Goal: Check status: Check status

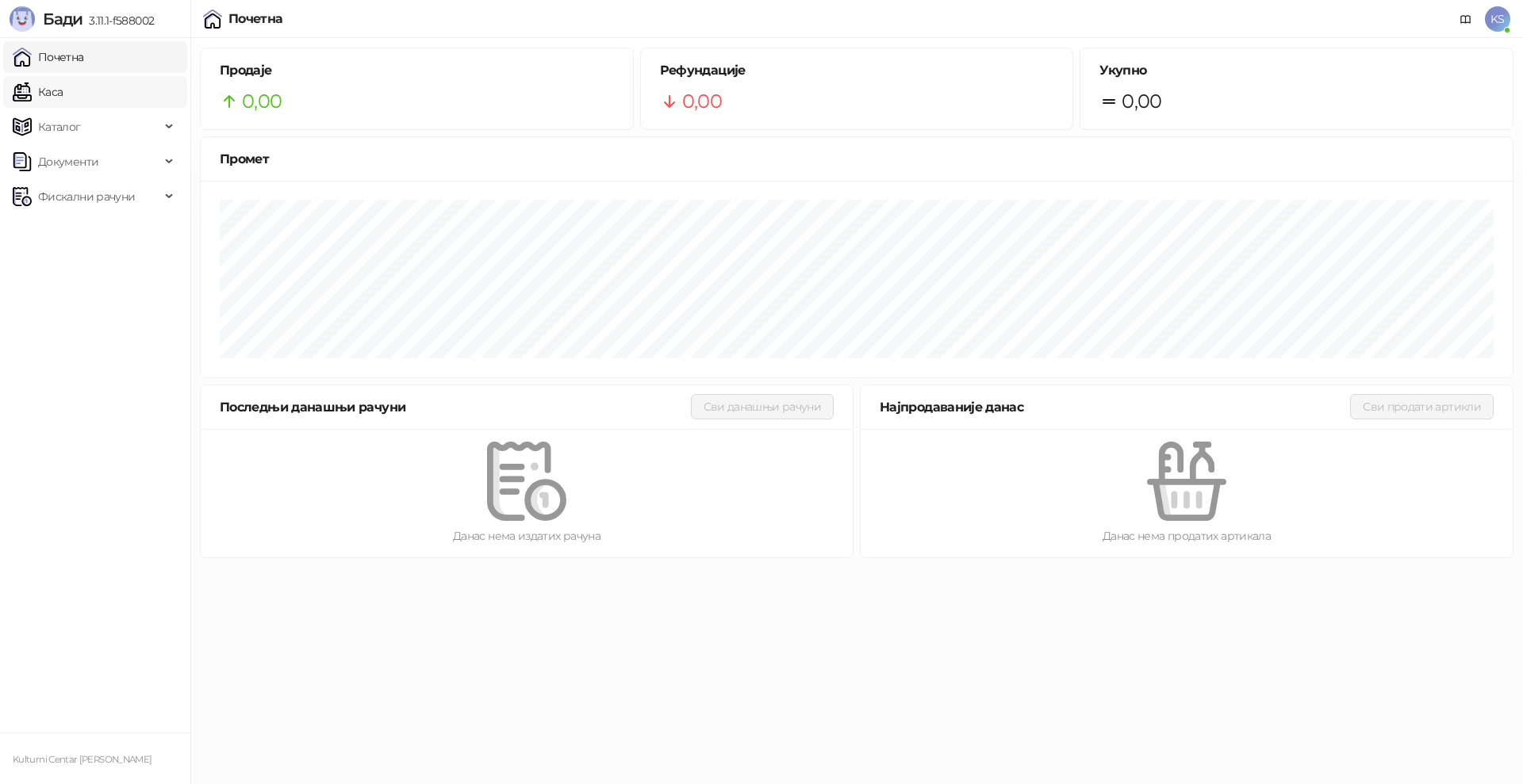
click at [62, 97] on link "Каса" at bounding box center [37, 92] width 50 height 32
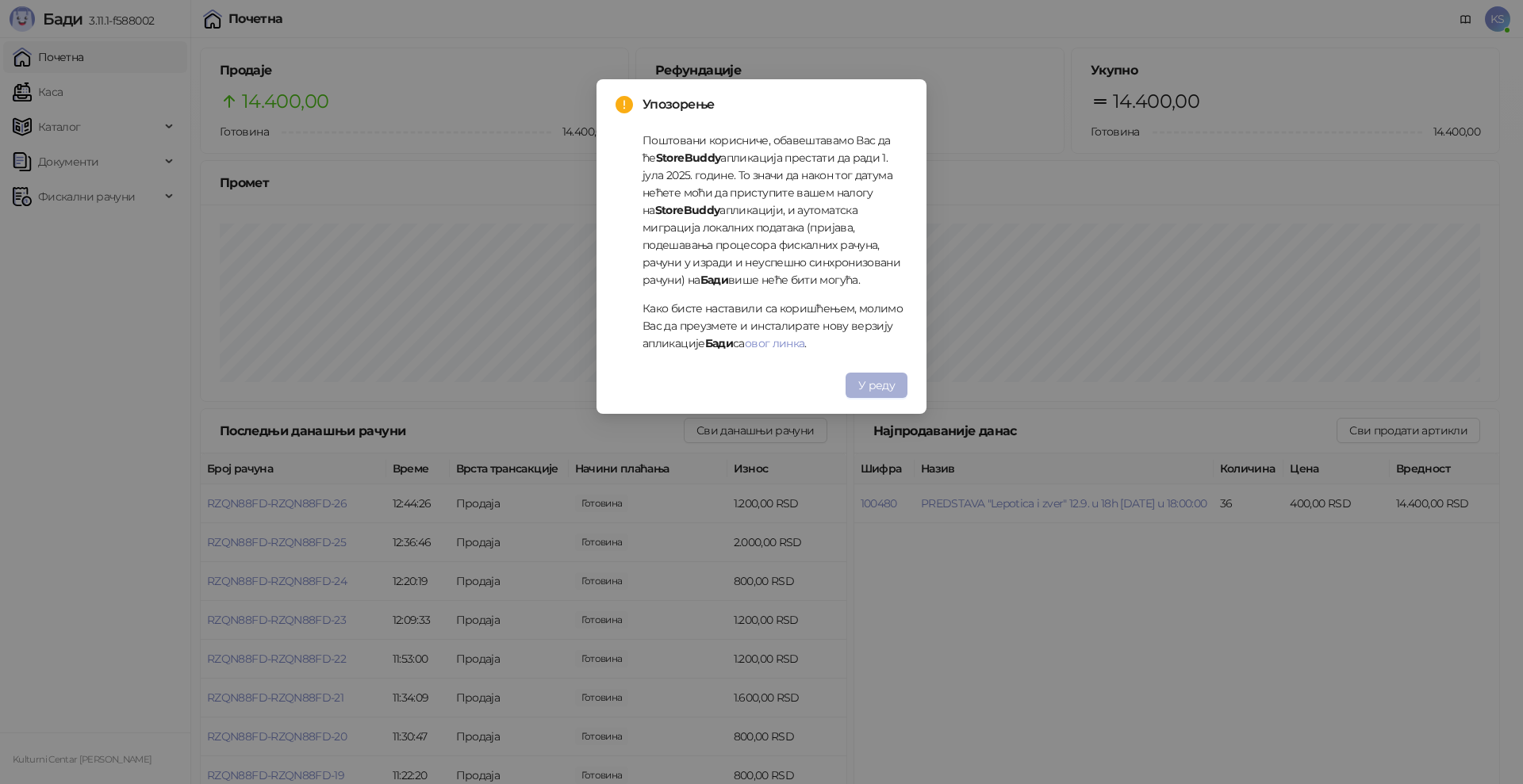
click at [884, 378] on button "У реду" at bounding box center [877, 385] width 62 height 25
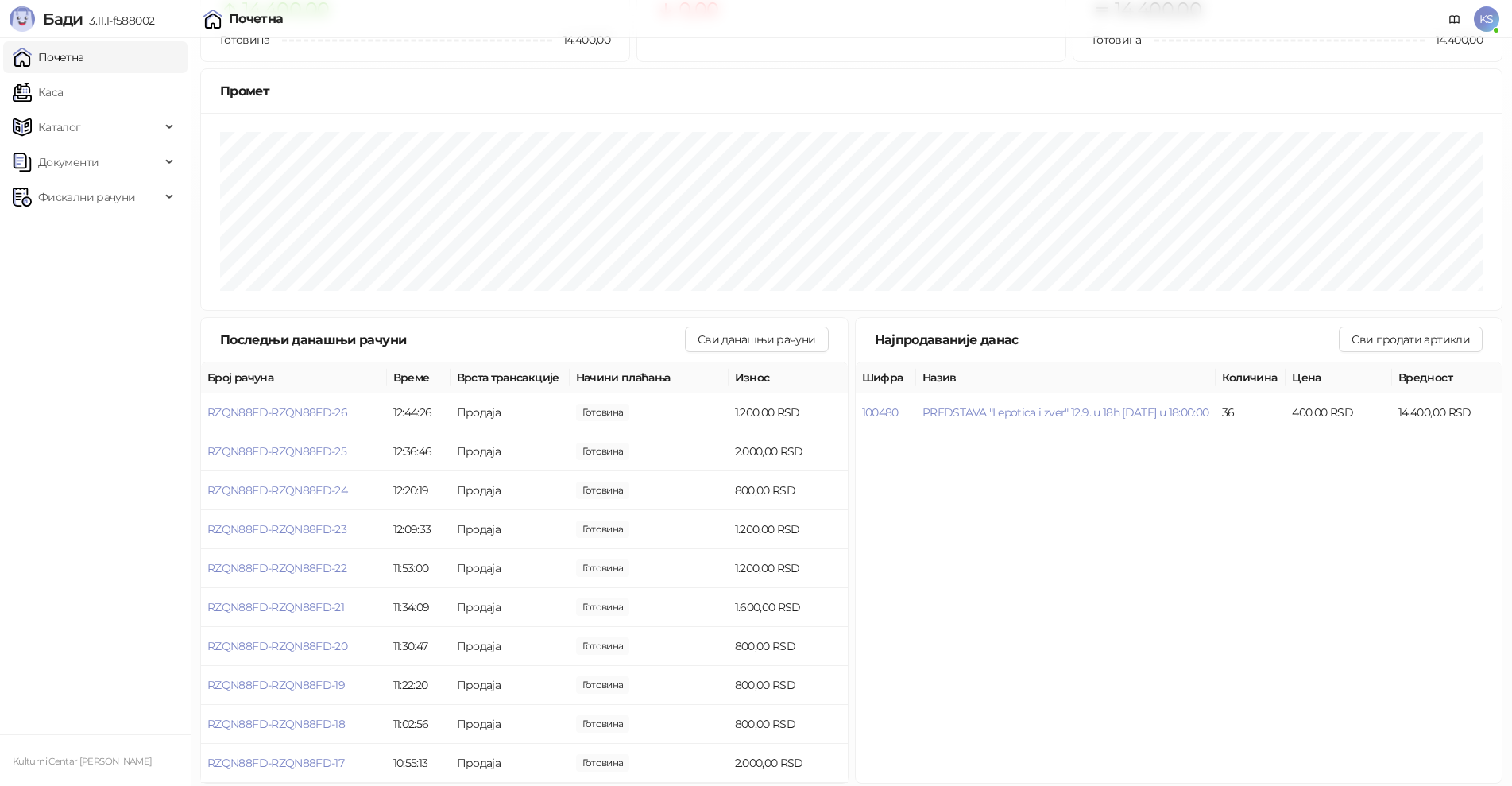
scroll to position [99, 0]
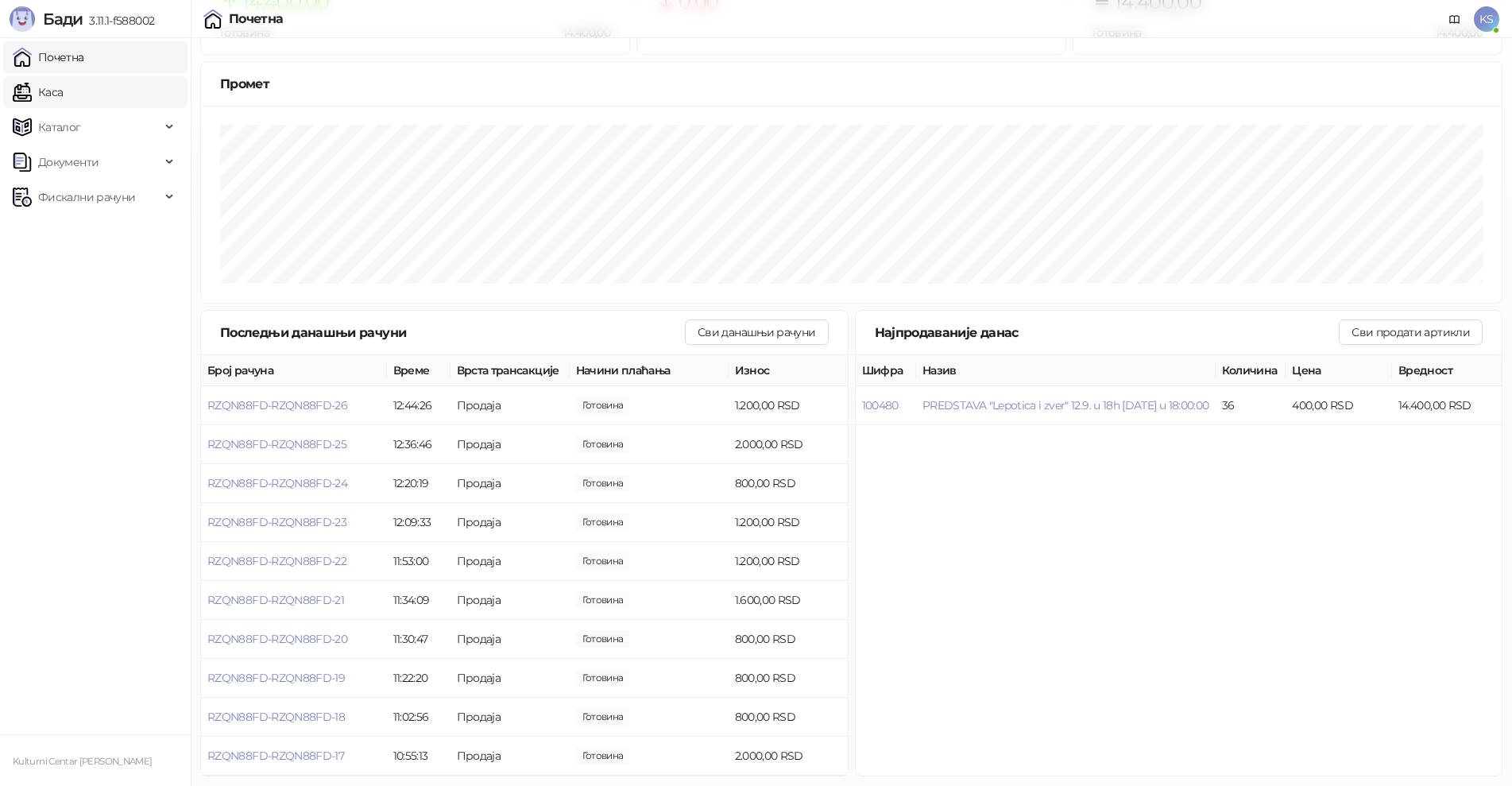
click at [62, 92] on link "Каса" at bounding box center [37, 92] width 50 height 32
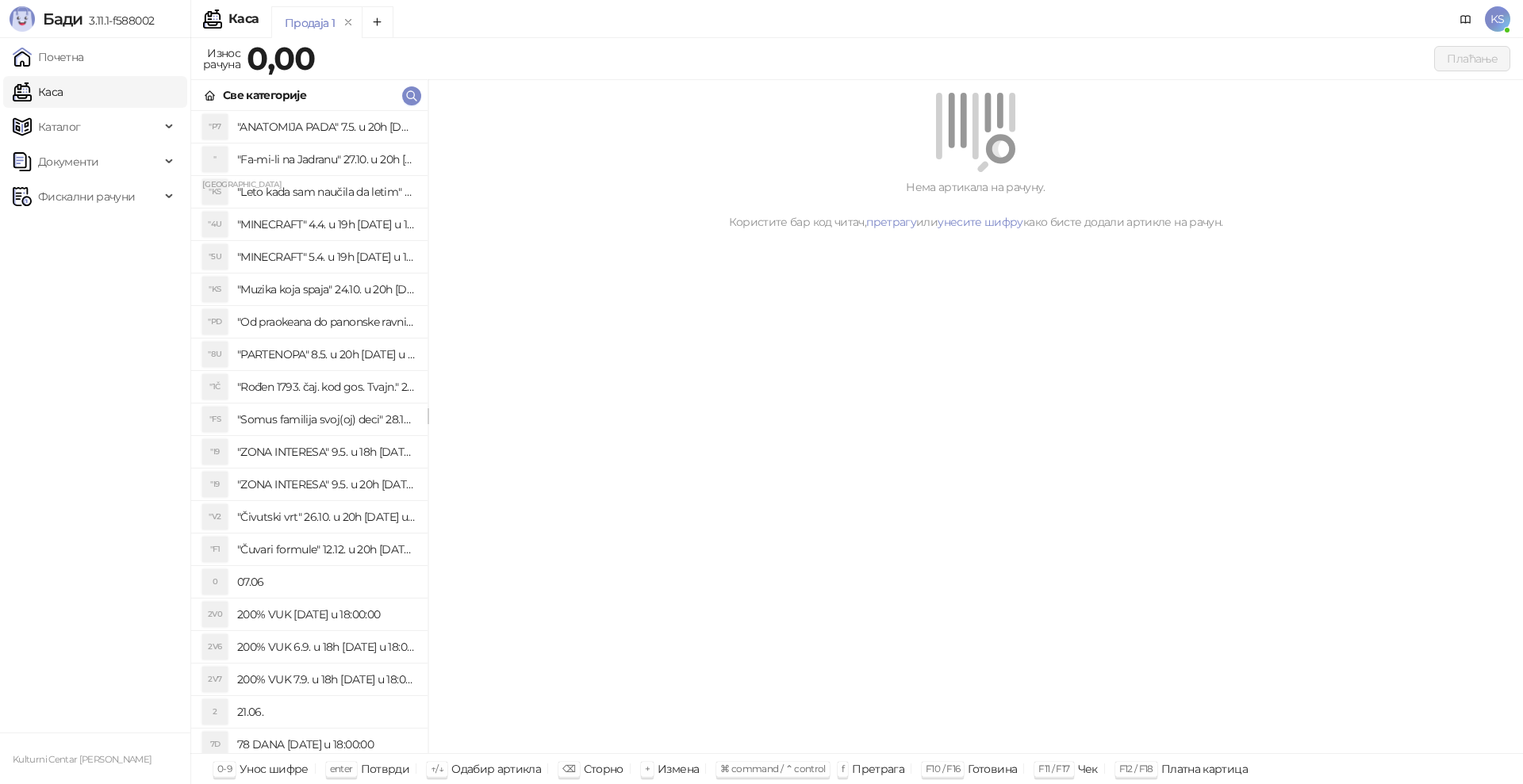
click at [62, 89] on link "Каса" at bounding box center [37, 92] width 50 height 32
click at [104, 197] on span "Фискални рачуни" at bounding box center [86, 197] width 97 height 32
click at [102, 232] on link "Издати рачуни" at bounding box center [72, 231] width 107 height 32
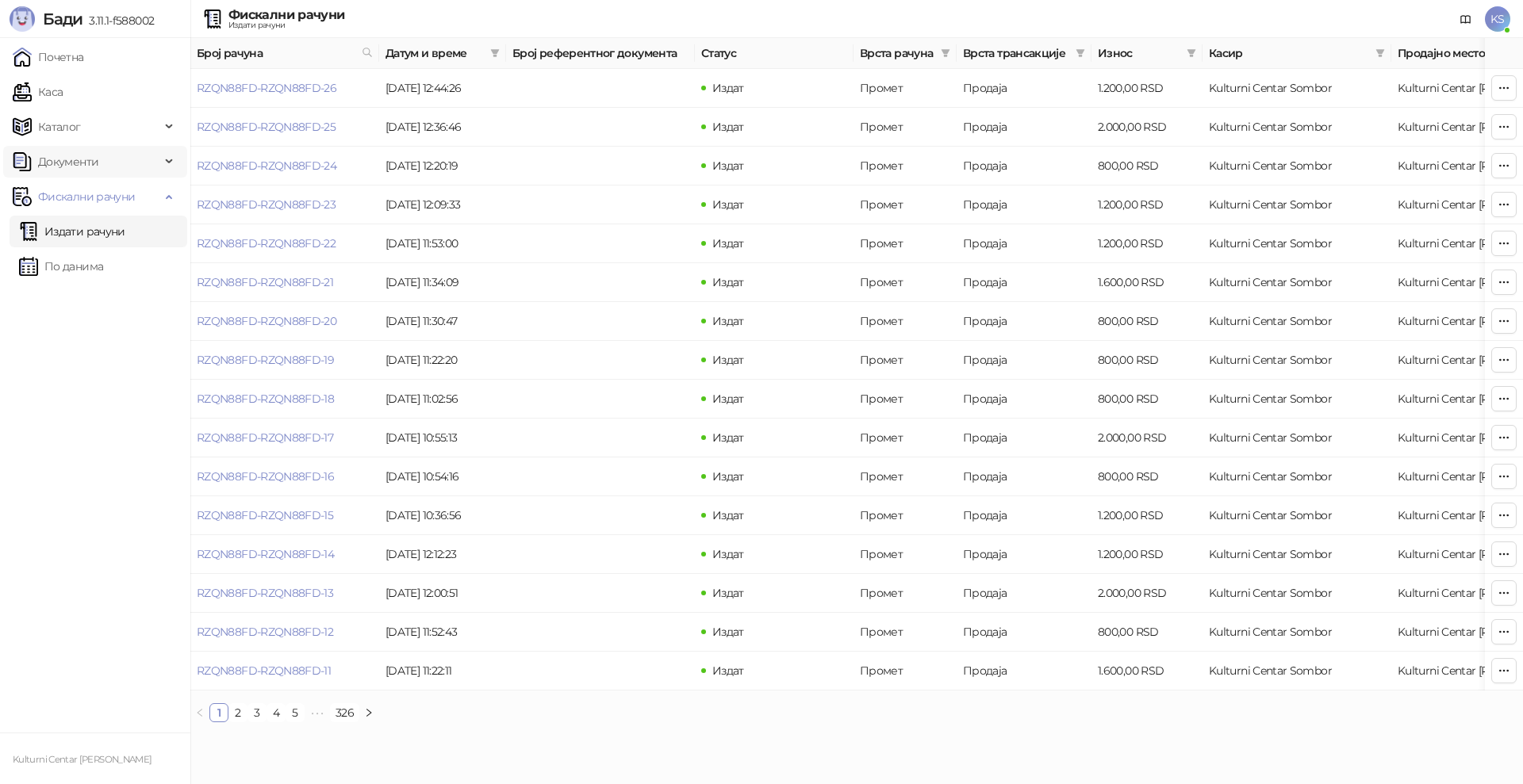
click at [164, 163] on div "Документи" at bounding box center [95, 161] width 184 height 32
click at [61, 91] on link "Каса" at bounding box center [37, 92] width 50 height 32
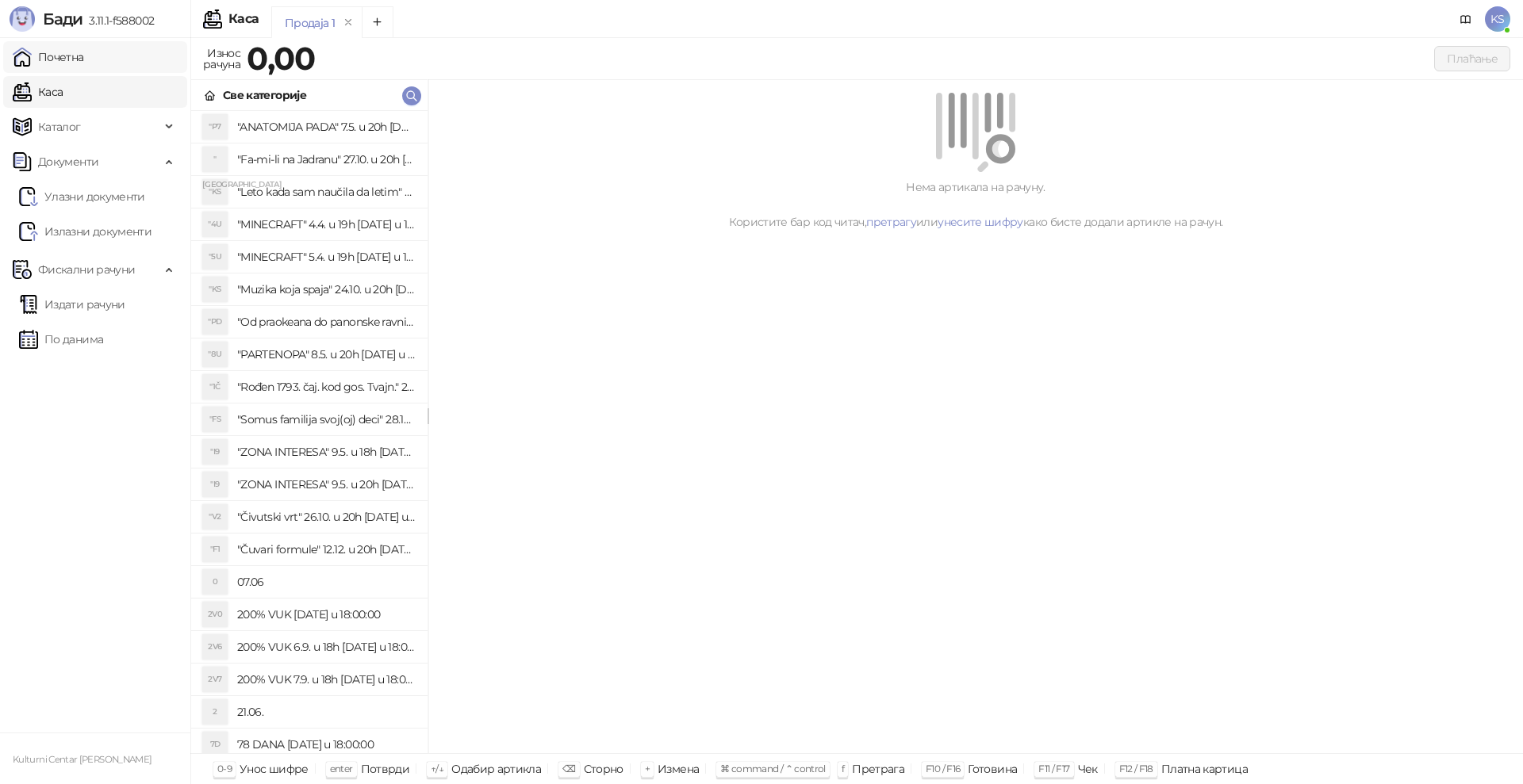
click at [67, 57] on link "Почетна" at bounding box center [48, 57] width 71 height 32
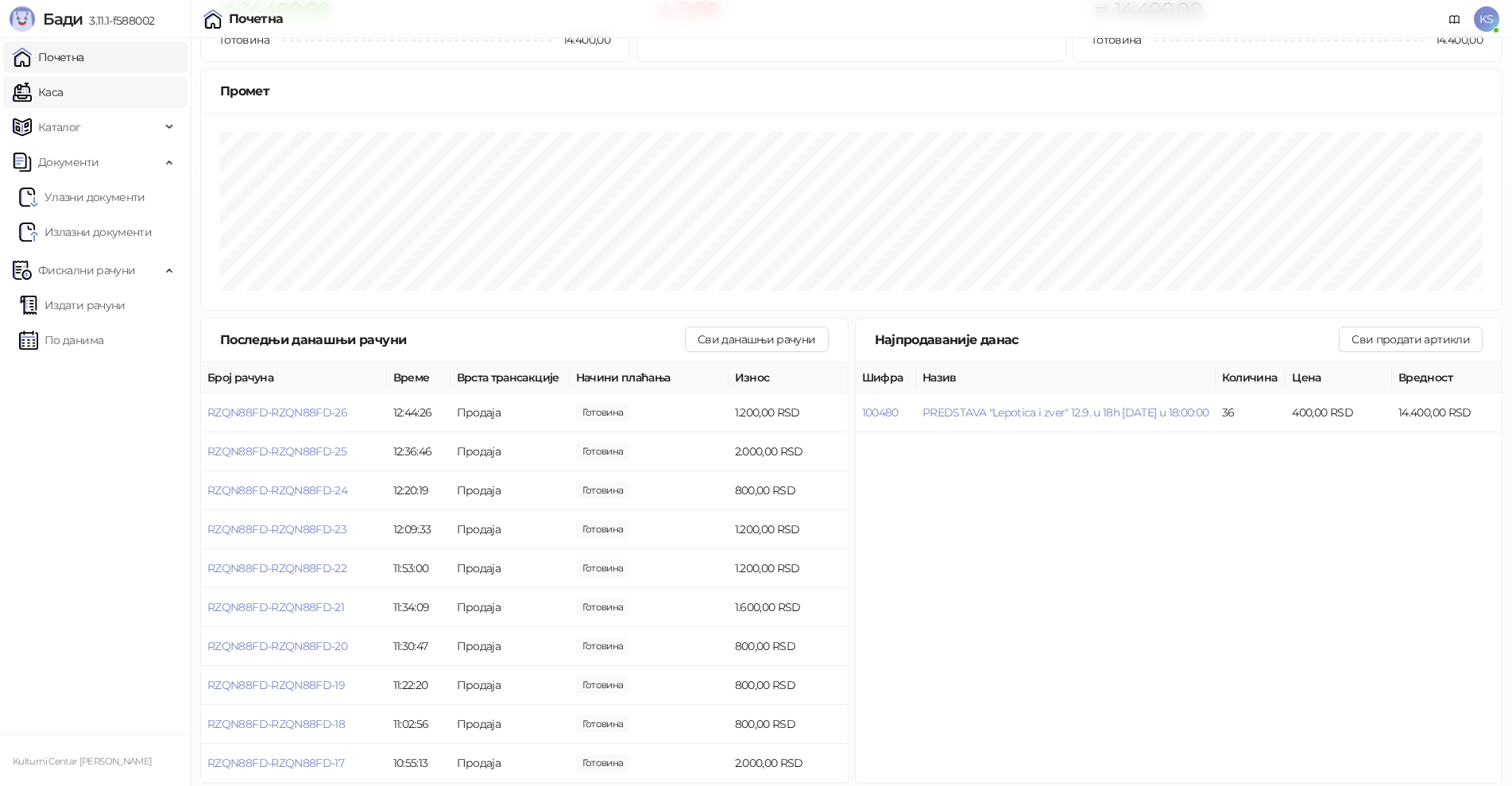
scroll to position [99, 0]
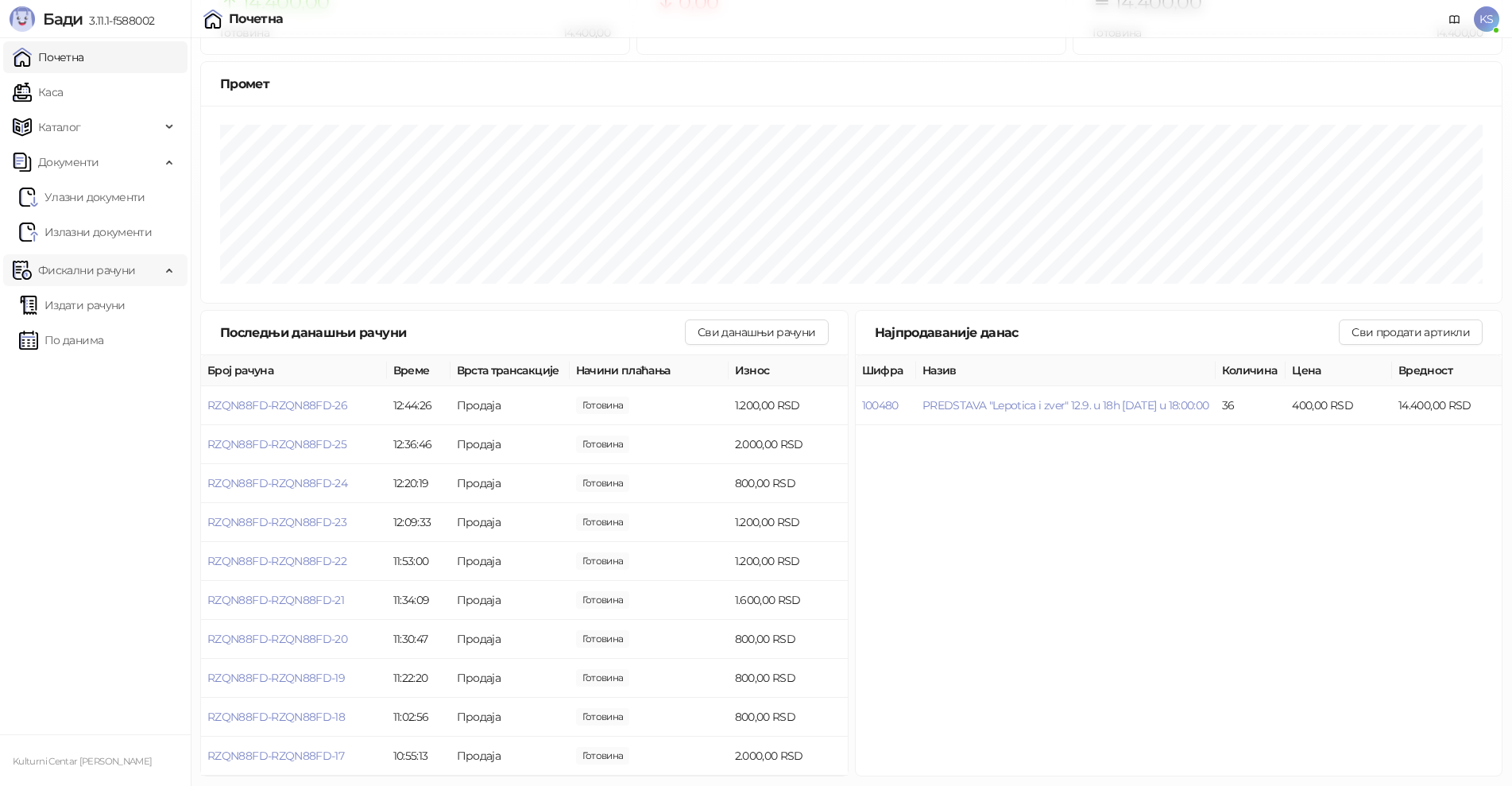
click at [99, 270] on span "Фискални рачуни" at bounding box center [86, 270] width 97 height 32
click at [104, 271] on span "Фискални рачуни" at bounding box center [86, 270] width 97 height 32
click at [94, 333] on link "По данима" at bounding box center [61, 340] width 85 height 32
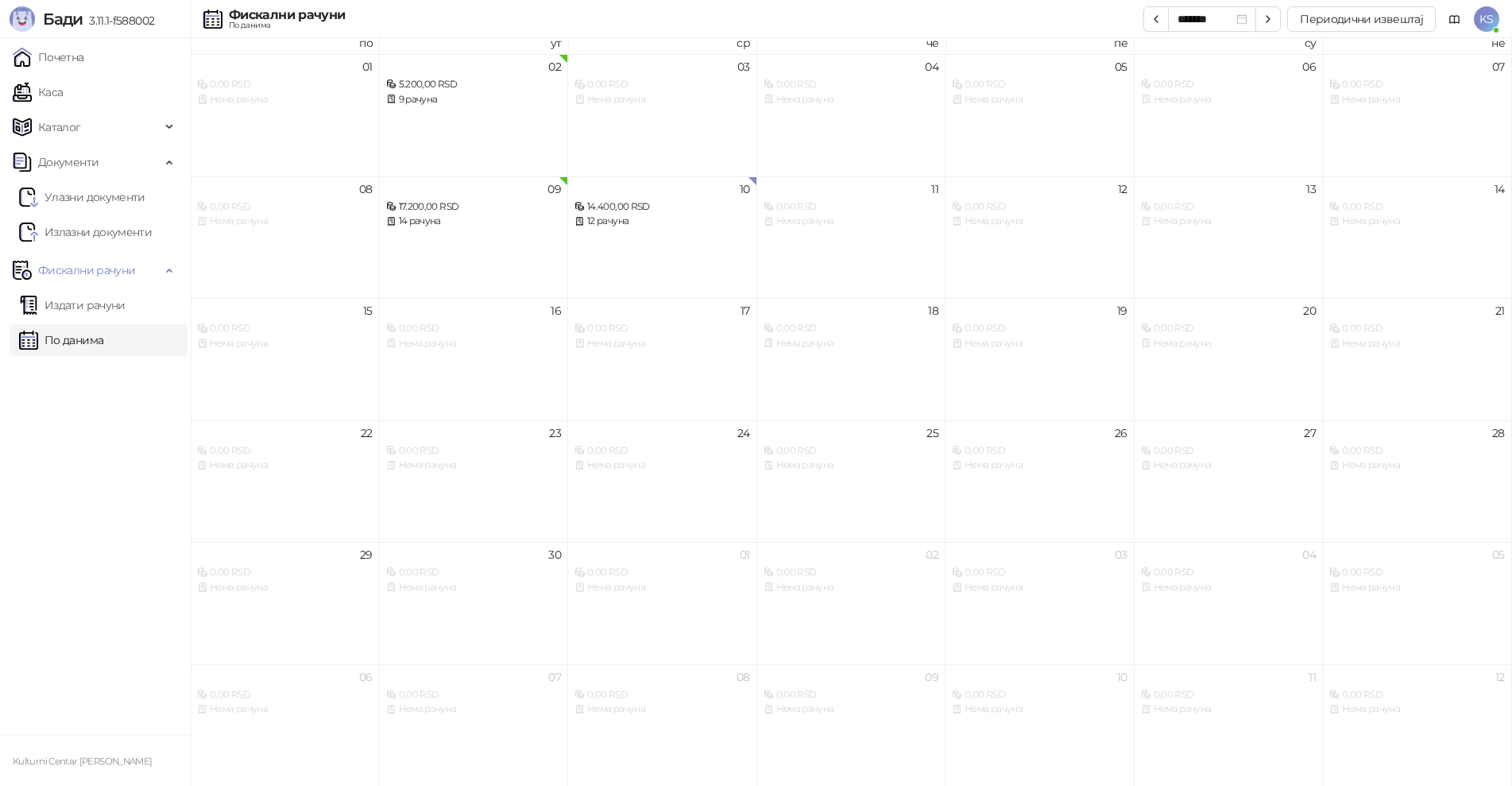
scroll to position [9, 0]
click at [47, 90] on link "Каса" at bounding box center [37, 92] width 50 height 32
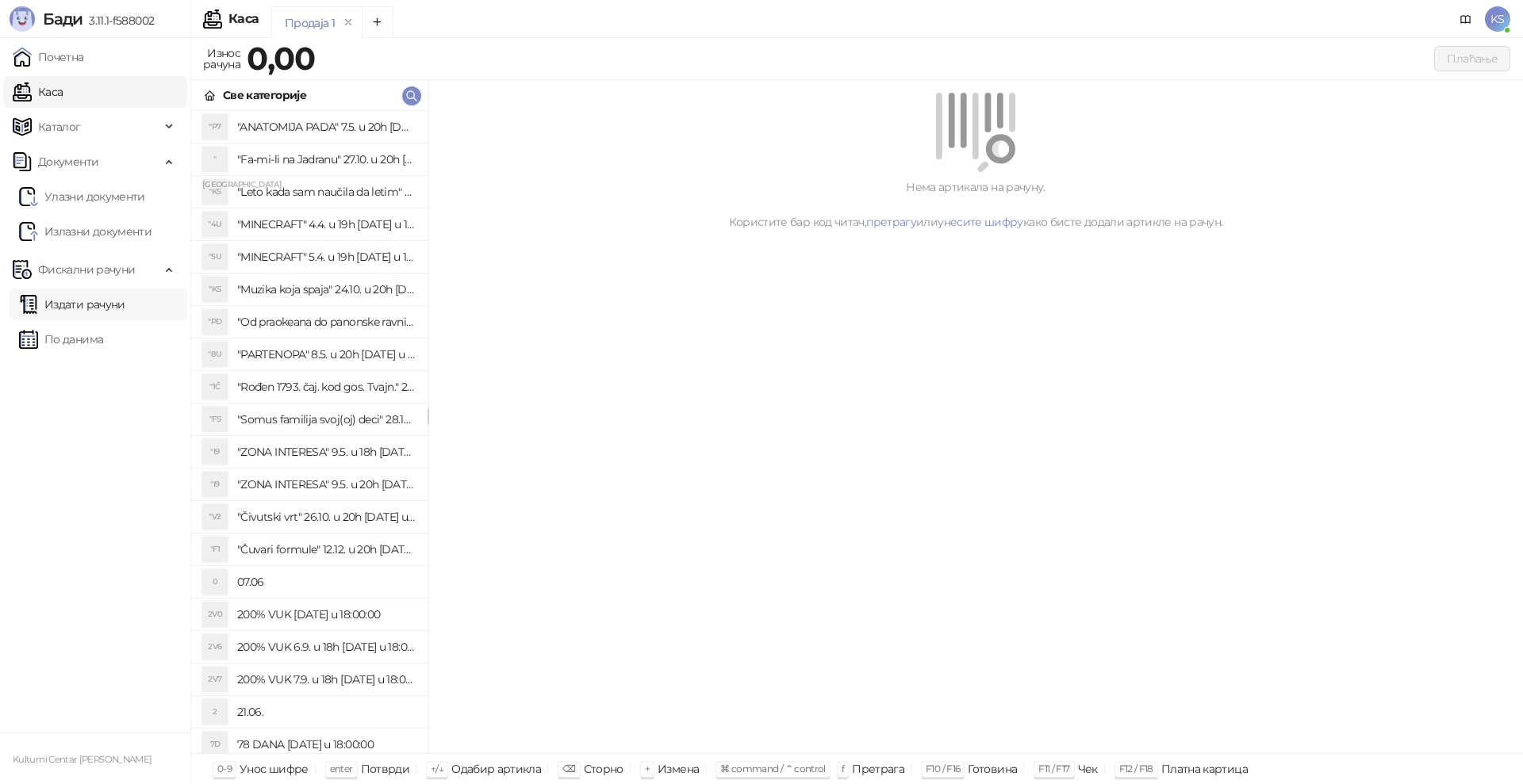
click at [74, 299] on link "Издати рачуни" at bounding box center [72, 304] width 107 height 32
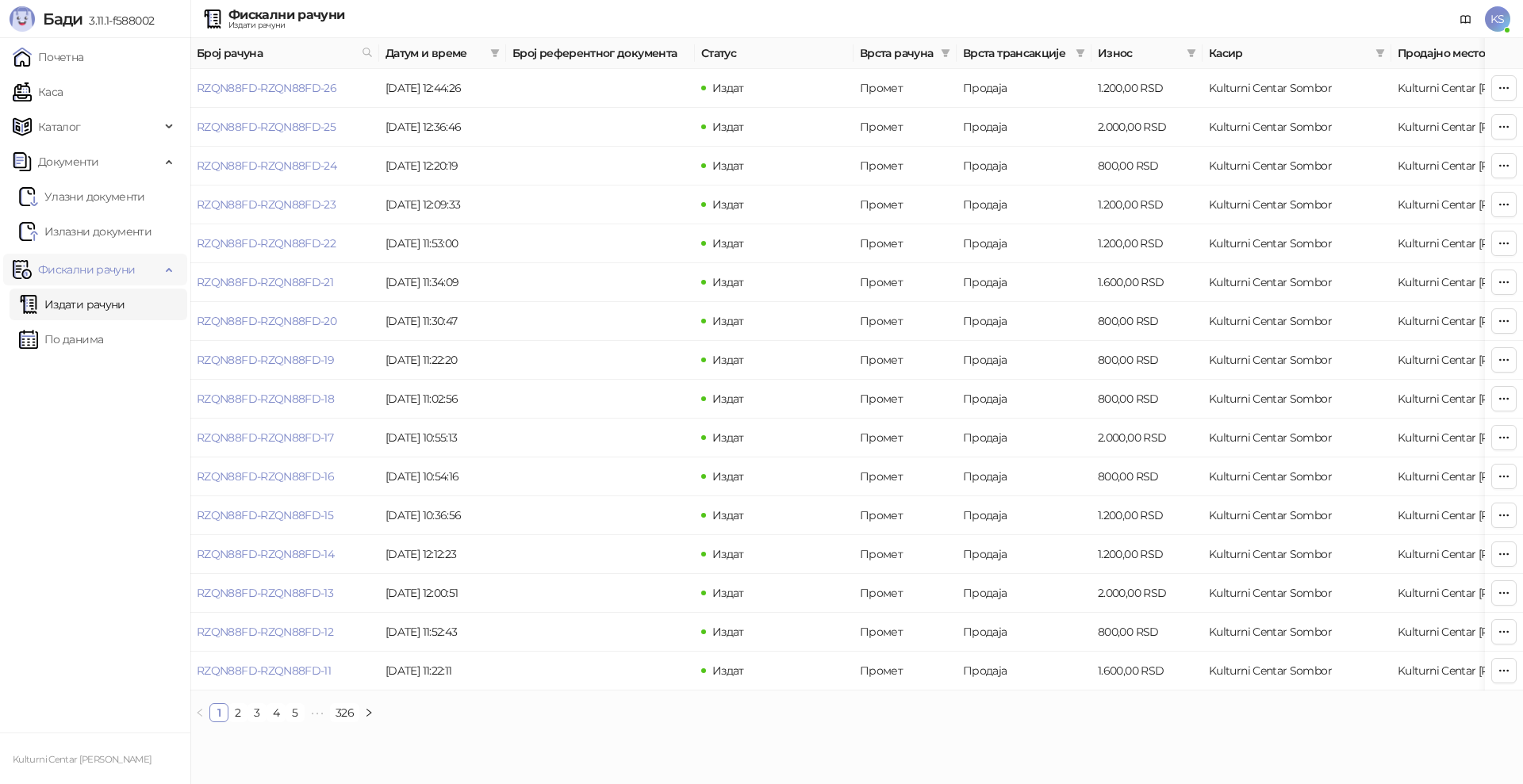
click at [166, 268] on icon at bounding box center [170, 268] width 8 height 0
click at [152, 232] on link "Излазни документи" at bounding box center [85, 231] width 133 height 32
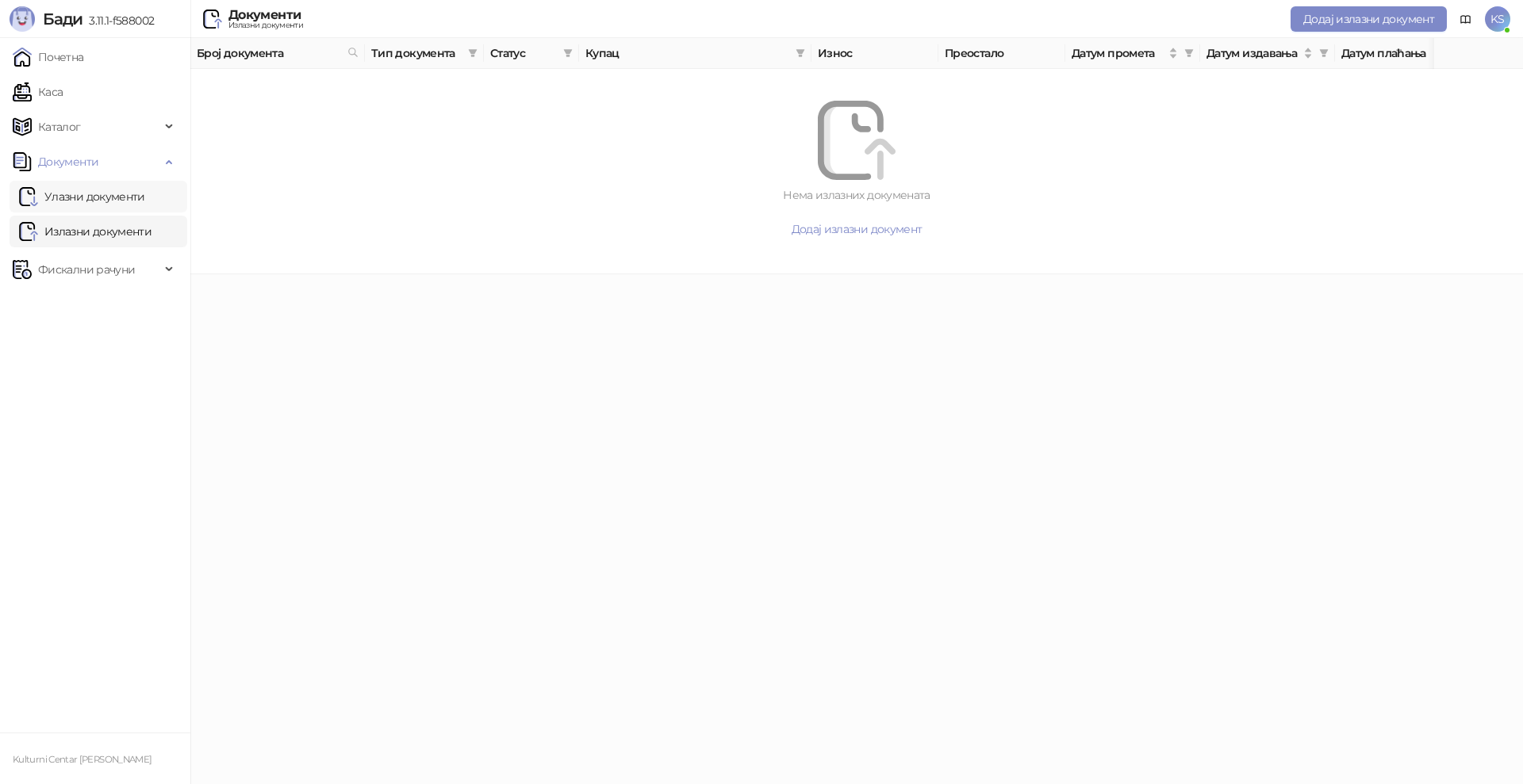
click at [131, 201] on link "Улазни документи" at bounding box center [82, 197] width 126 height 32
click at [115, 162] on span "Документи" at bounding box center [86, 161] width 147 height 32
click at [122, 196] on span "Фискални рачуни" at bounding box center [86, 197] width 97 height 32
click at [113, 232] on link "Издати рачуни" at bounding box center [72, 231] width 107 height 32
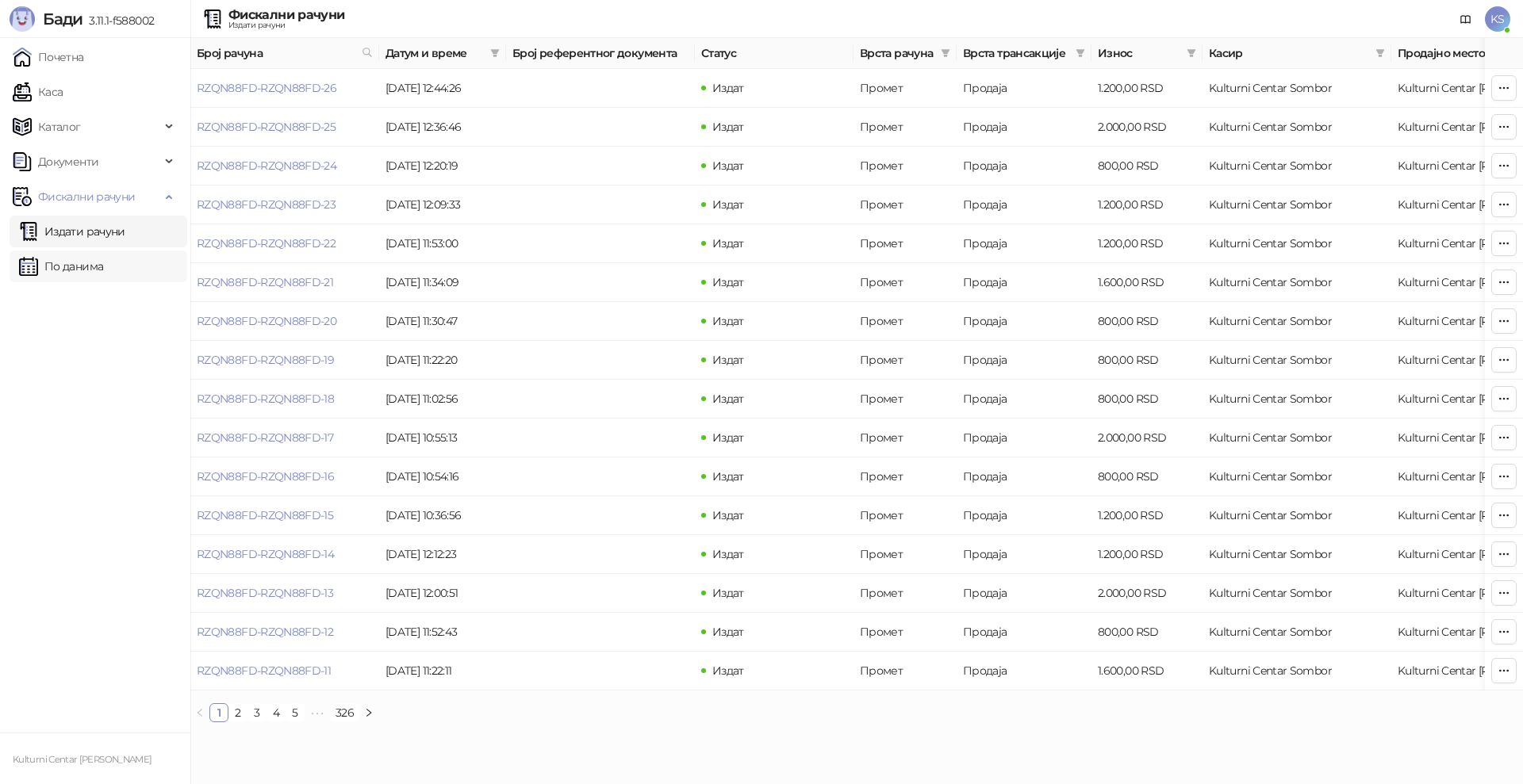
click at [103, 266] on link "По данима" at bounding box center [61, 266] width 84 height 32
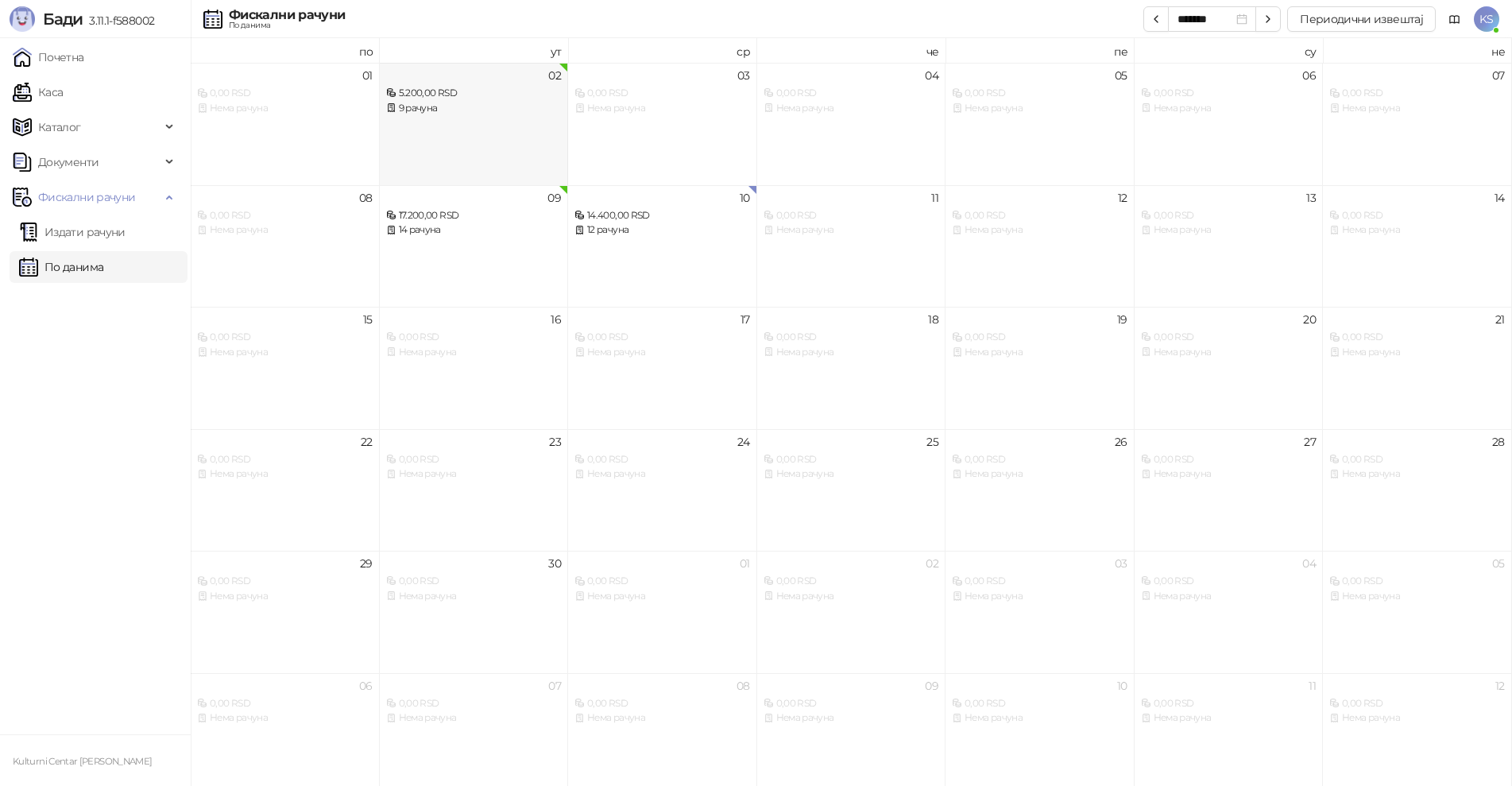
click at [435, 136] on div "02 5.200,00 RSD 9 рачуна" at bounding box center [474, 123] width 189 height 122
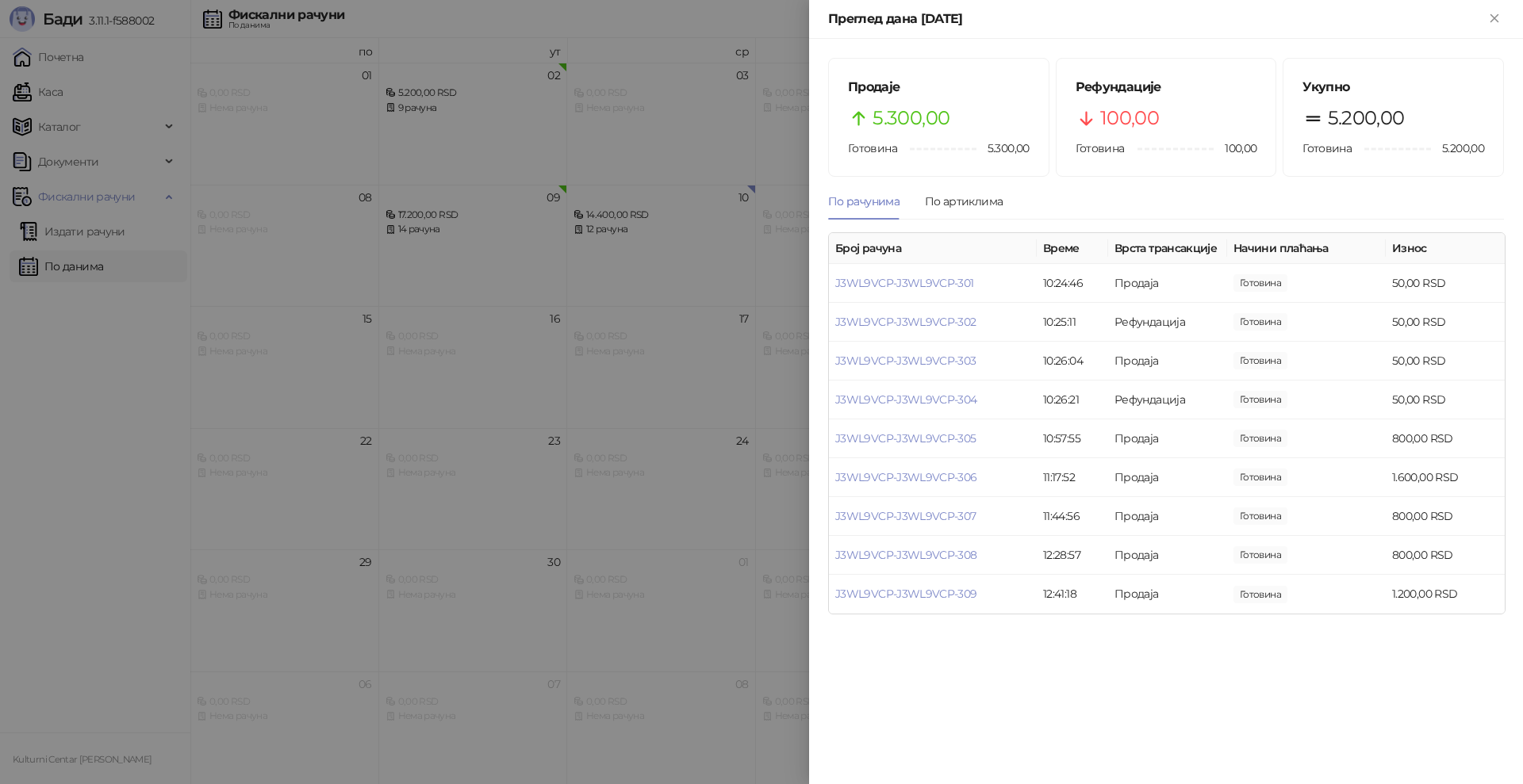
click at [462, 229] on div at bounding box center [761, 392] width 1523 height 784
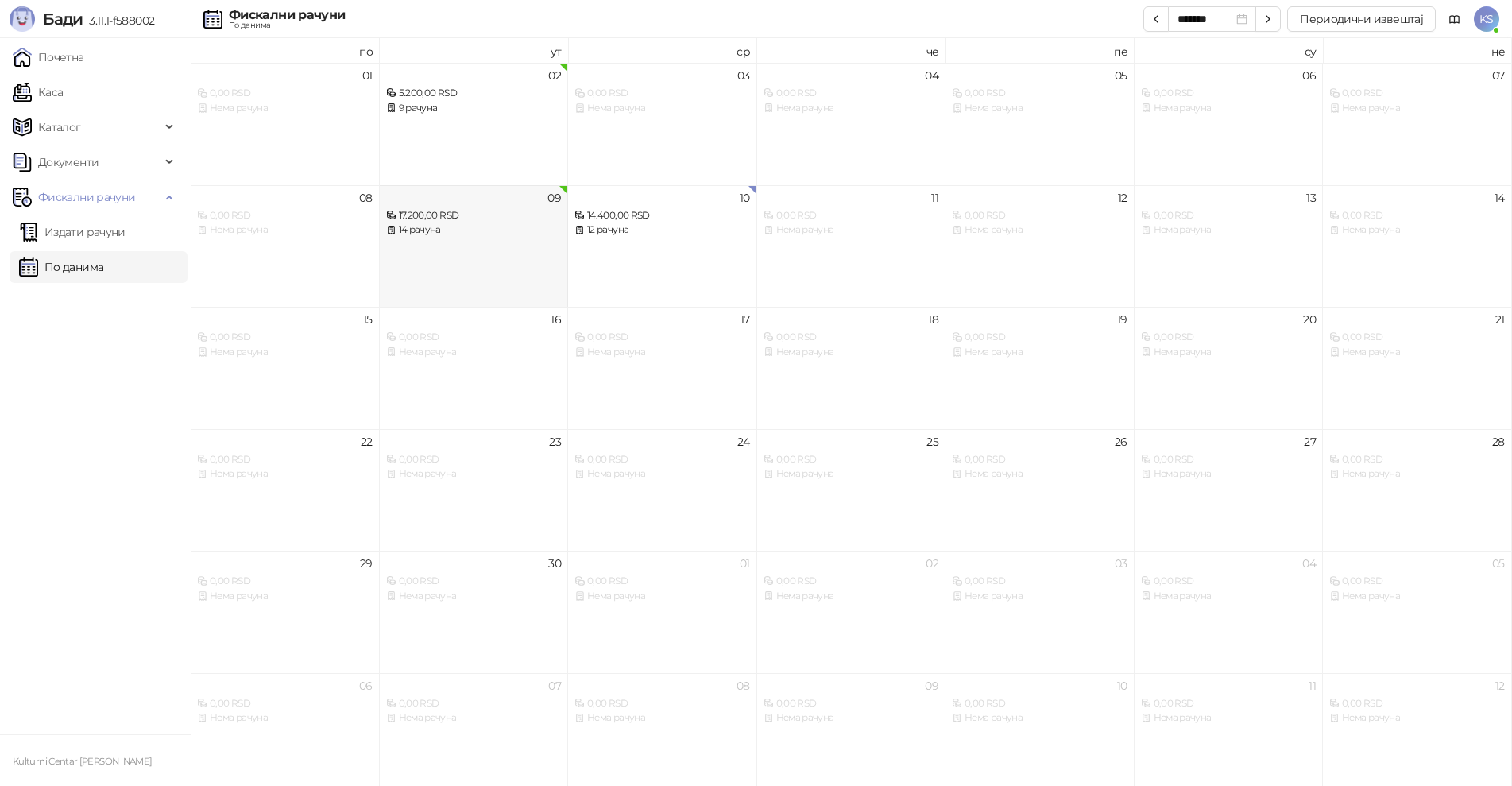
click at [463, 229] on div "14 рачуна" at bounding box center [474, 230] width 176 height 15
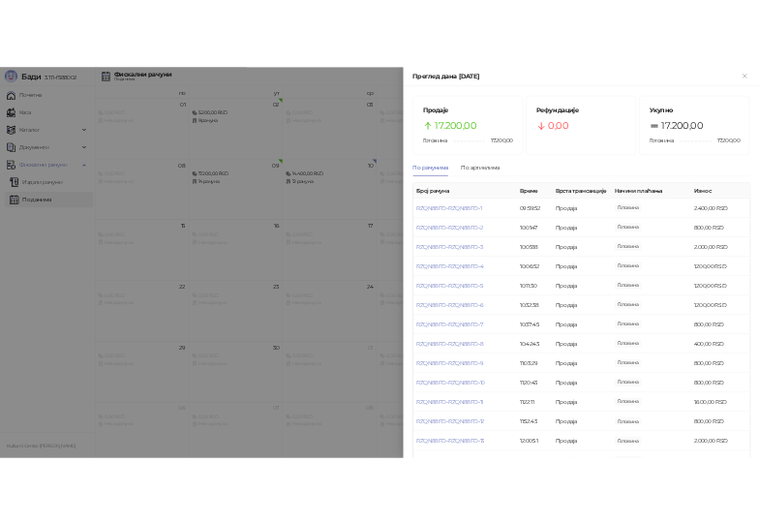
scroll to position [53, 0]
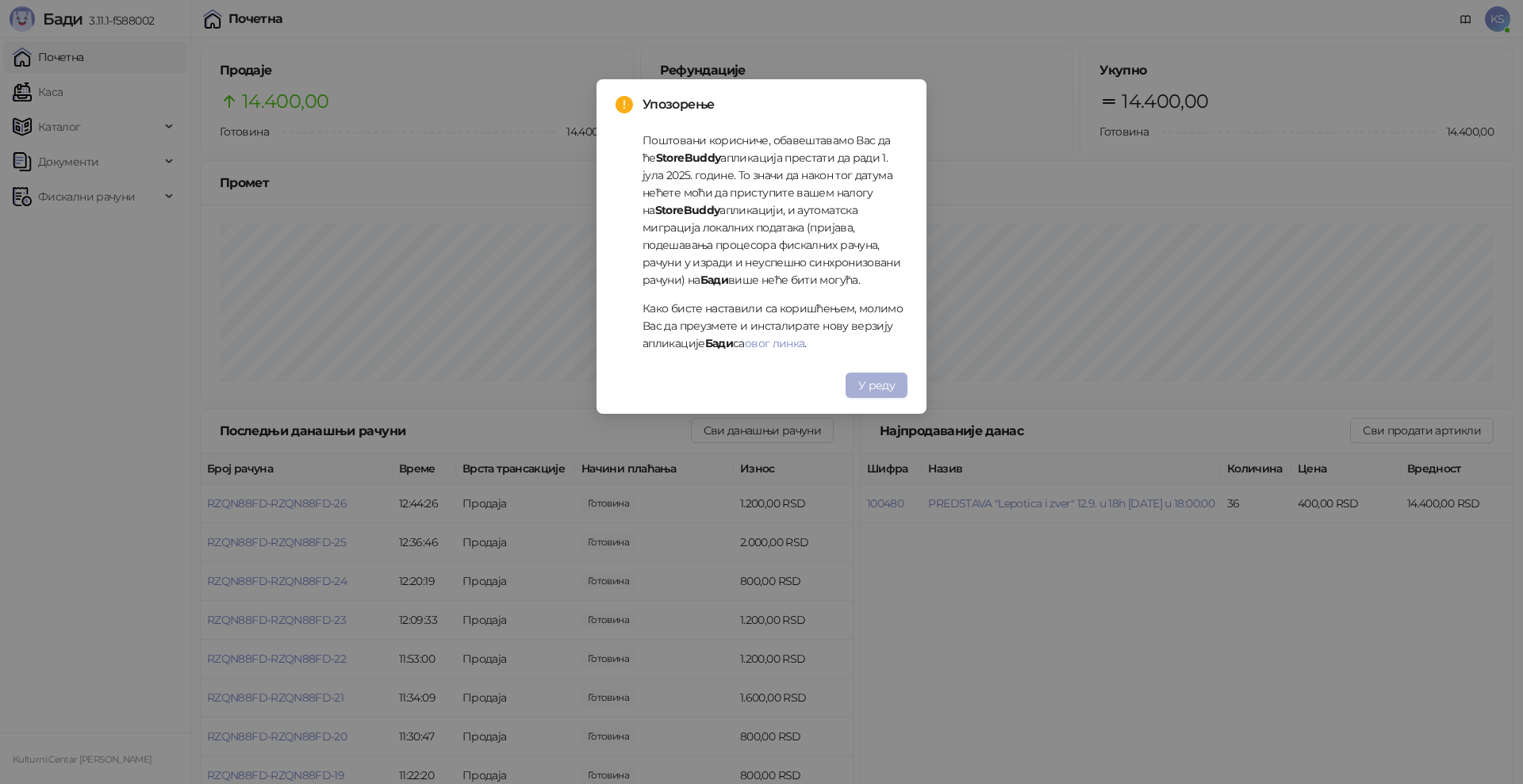
click at [877, 385] on span "У реду" at bounding box center [876, 385] width 37 height 14
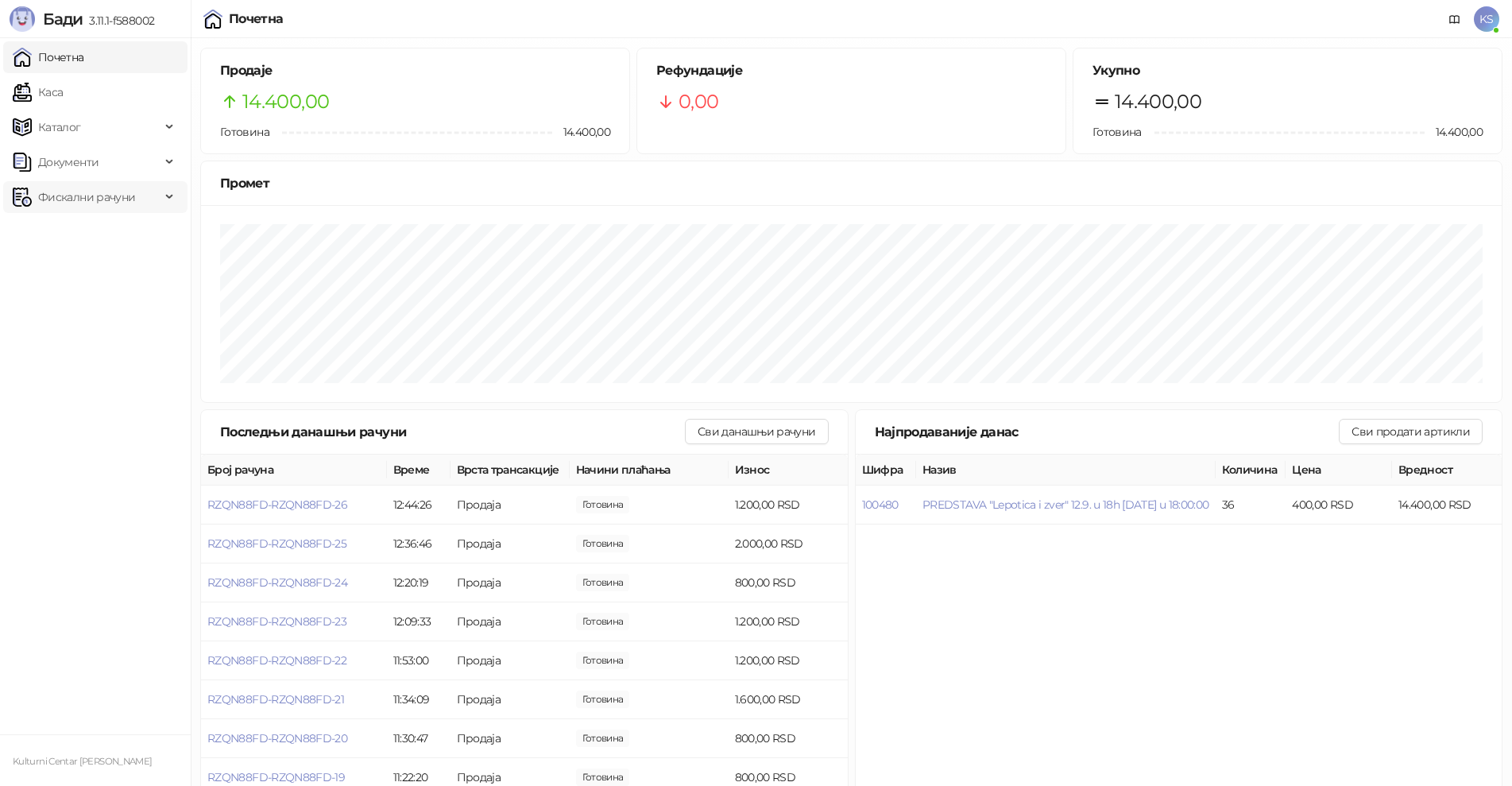
click at [168, 194] on div "Фискални рачуни" at bounding box center [95, 197] width 185 height 32
click at [103, 266] on link "По данима" at bounding box center [61, 267] width 85 height 32
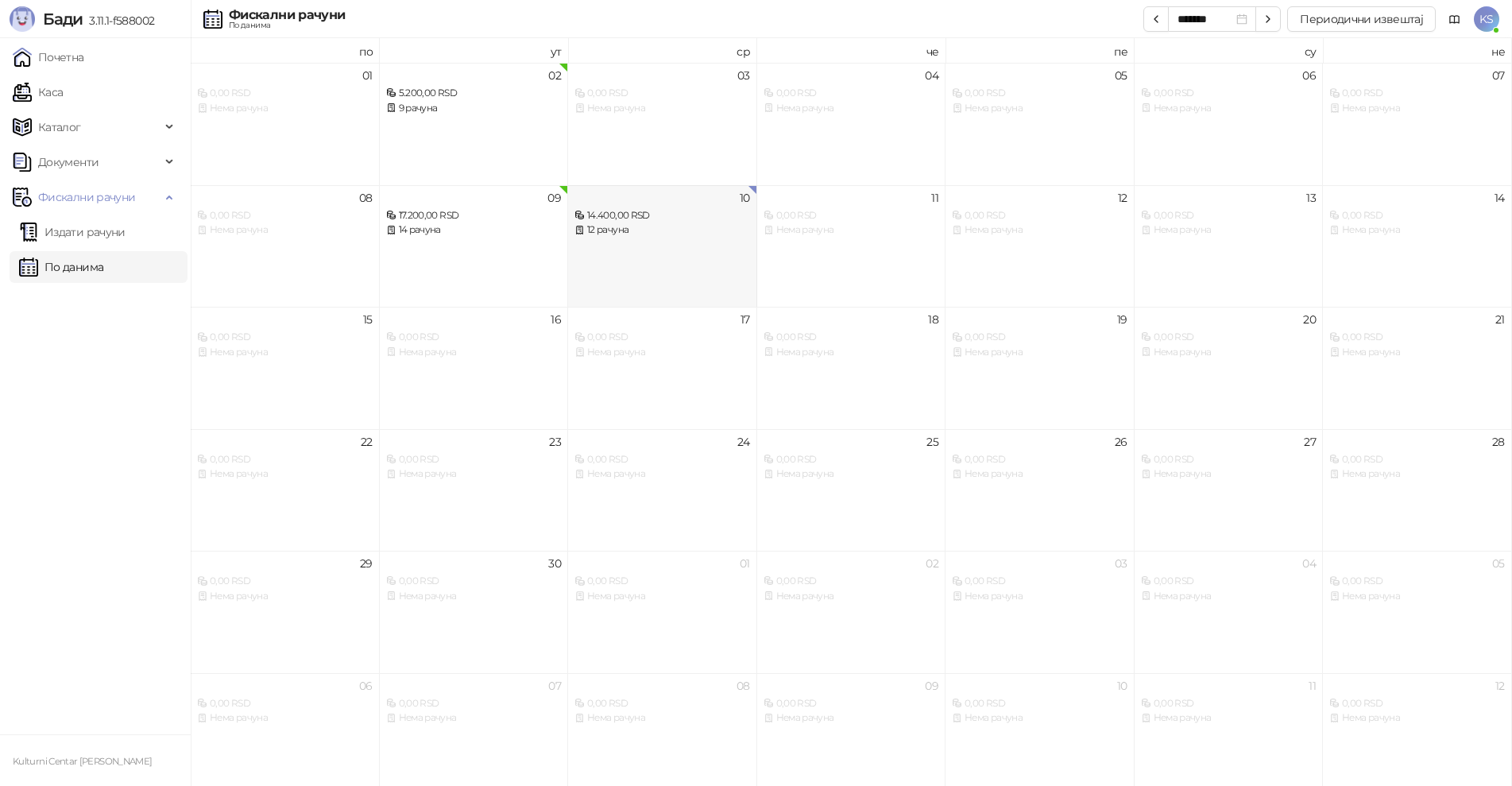
click at [606, 257] on div "10 14.400,00 RSD 12 рачуна" at bounding box center [662, 246] width 189 height 122
